Goal: Task Accomplishment & Management: Manage account settings

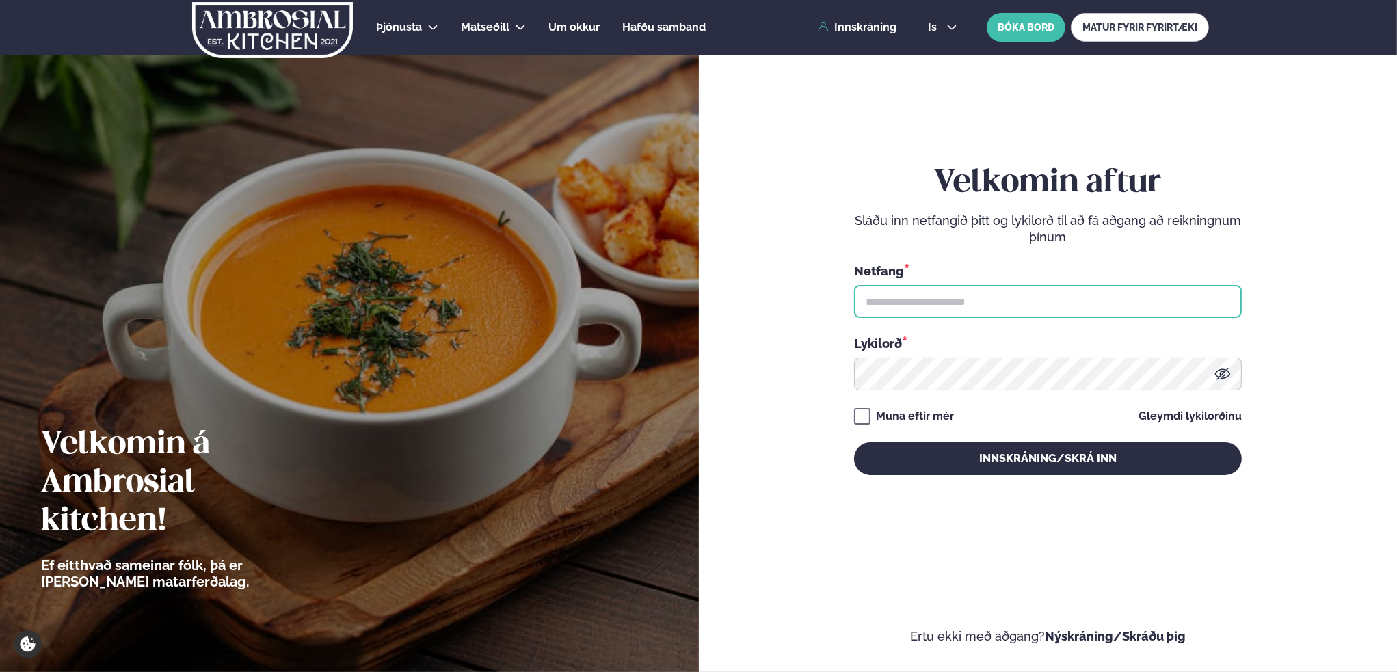
click at [940, 306] on input "text" at bounding box center [1048, 301] width 388 height 33
type input "**********"
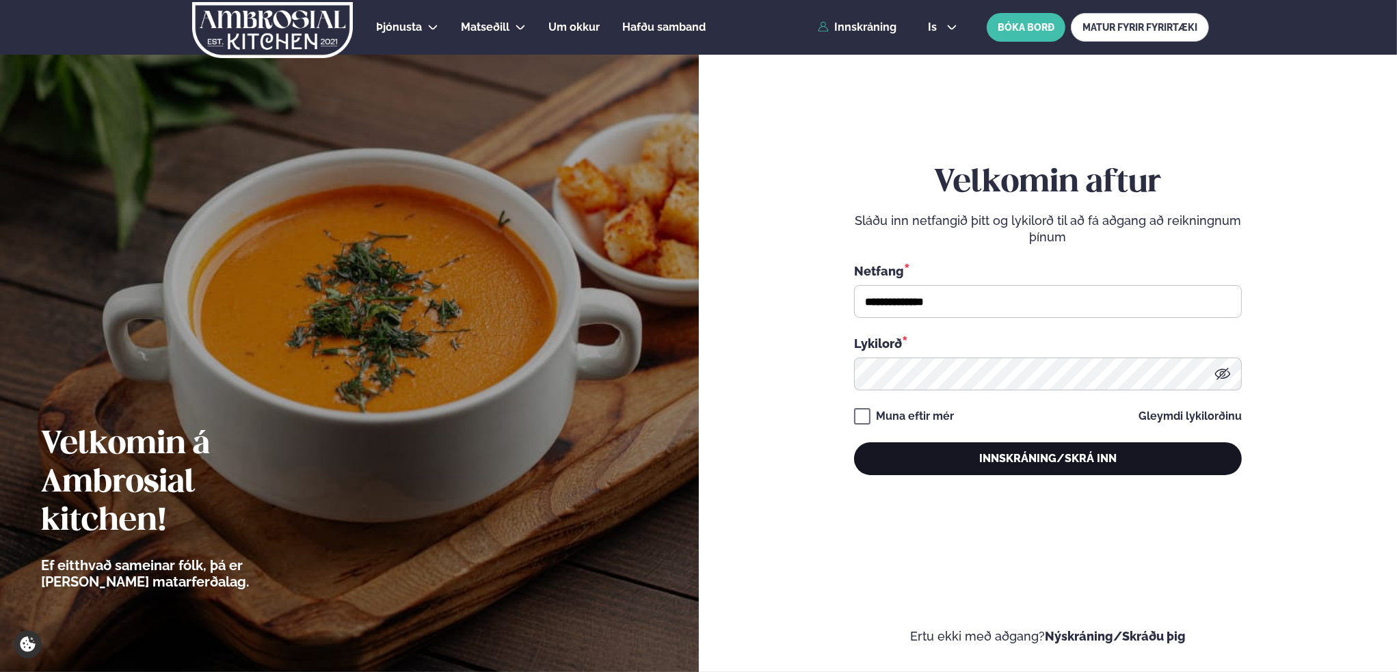
click at [1042, 456] on button "Innskráning/Skrá inn" at bounding box center [1048, 459] width 388 height 33
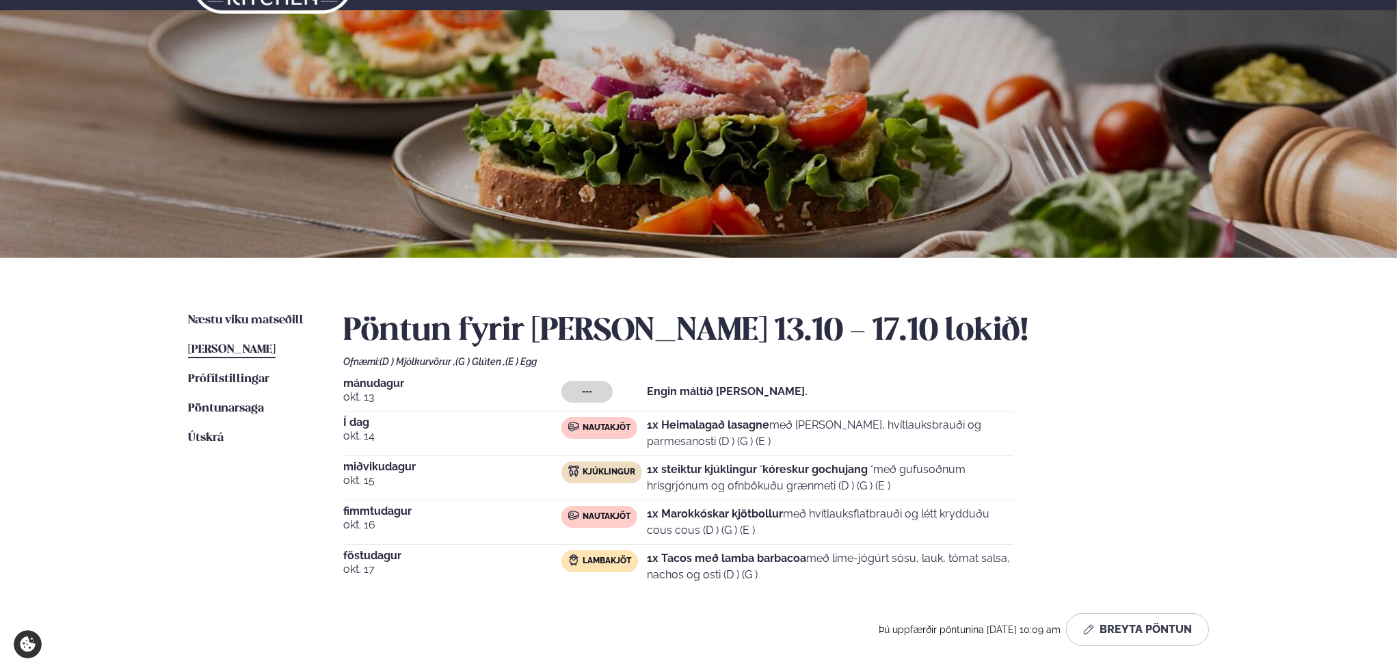
scroll to position [68, 0]
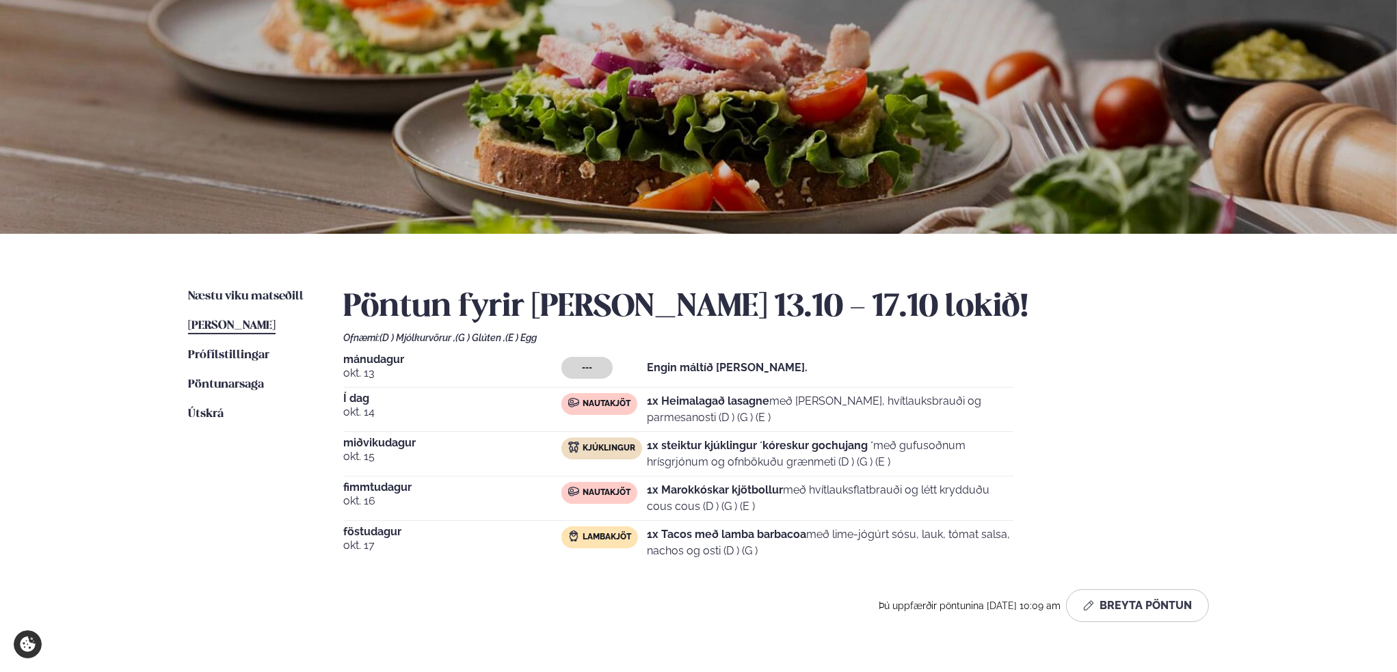
drag, startPoint x: 671, startPoint y: 401, endPoint x: 790, endPoint y: 419, distance: 120.4
click at [790, 419] on p "1x Heimalagað lasagne með basil pesto, hvítlauksbrauði og parmesanosti (D ) (G …" at bounding box center [830, 409] width 367 height 33
click at [796, 419] on p "1x Heimalagað lasagne með basil pesto, hvítlauksbrauði og parmesanosti (D ) (G …" at bounding box center [830, 409] width 367 height 33
drag, startPoint x: 798, startPoint y: 419, endPoint x: 646, endPoint y: 396, distance: 153.5
click at [646, 396] on div "Nautakjöt 1x Heimalagað lasagne með basil pesto, hvítlauksbrauði og parmesanost…" at bounding box center [788, 409] width 452 height 33
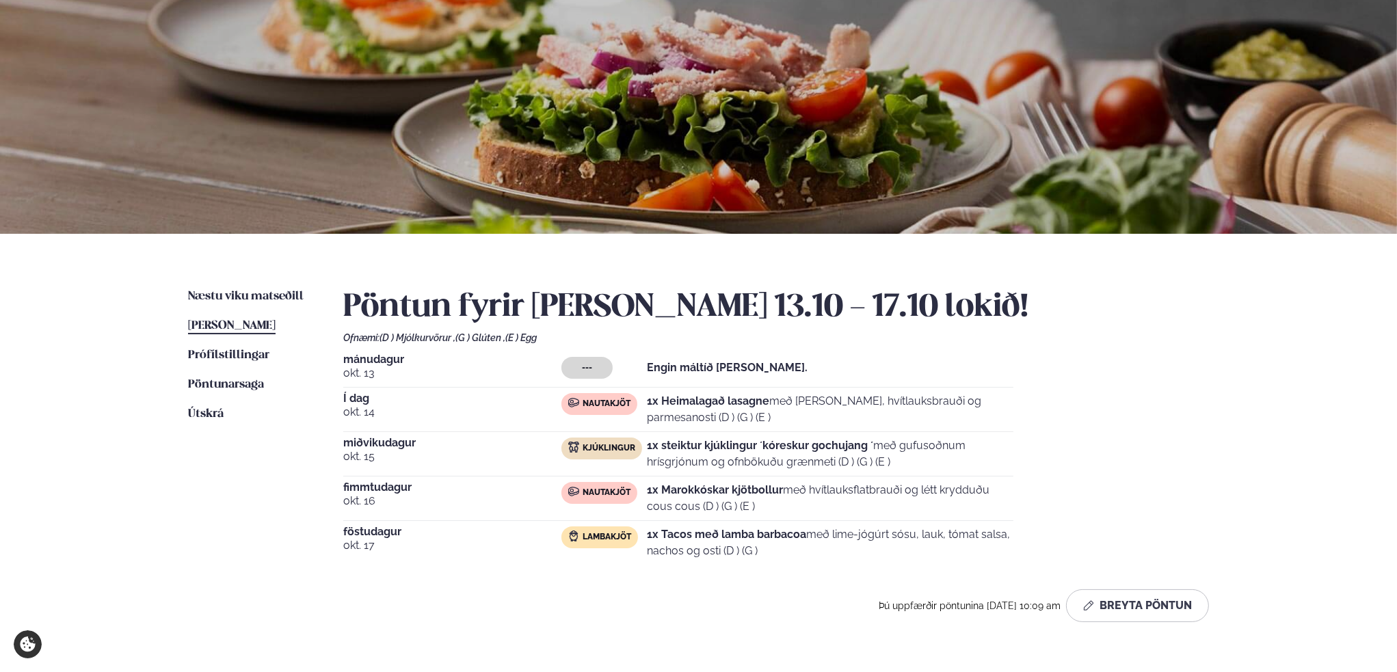
click at [722, 405] on strong "1x Heimalagað lasagne" at bounding box center [708, 401] width 122 height 13
drag, startPoint x: 648, startPoint y: 400, endPoint x: 788, endPoint y: 408, distance: 140.4
click at [788, 408] on p "1x Heimalagað lasagne með basil pesto, hvítlauksbrauði og parmesanosti (D ) (G …" at bounding box center [830, 409] width 367 height 33
